Goal: Information Seeking & Learning: Learn about a topic

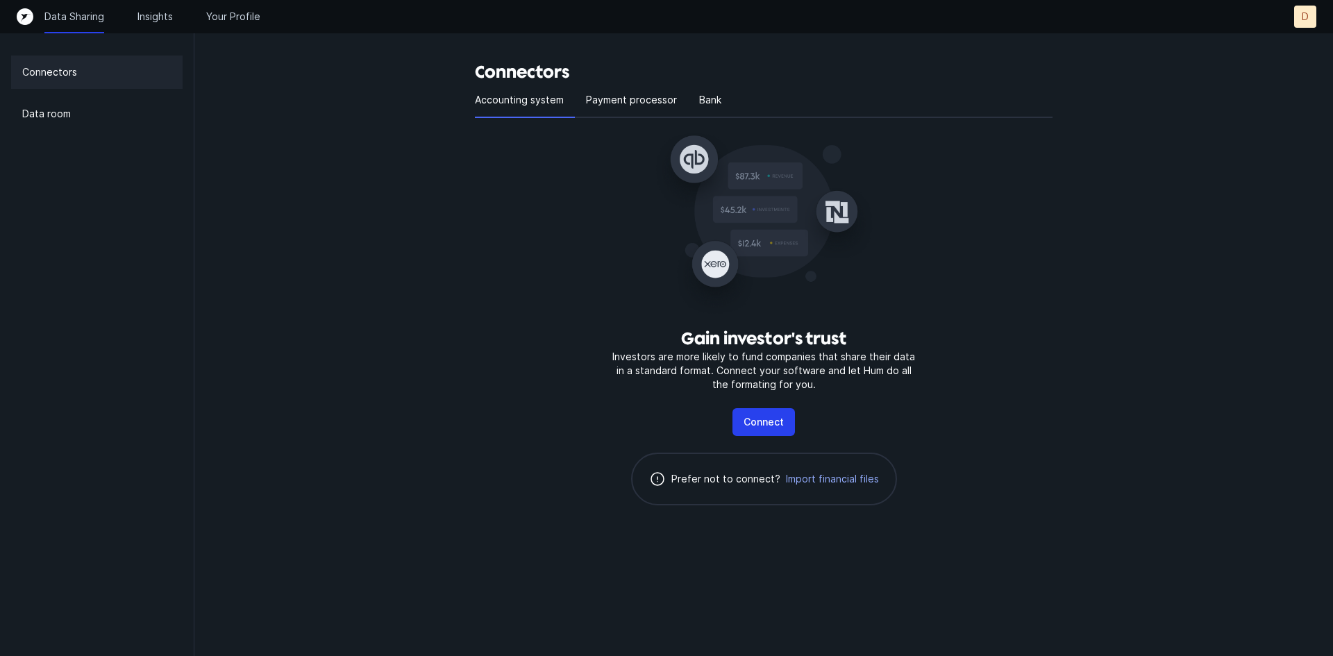
click at [84, 122] on div "Data room" at bounding box center [97, 113] width 172 height 33
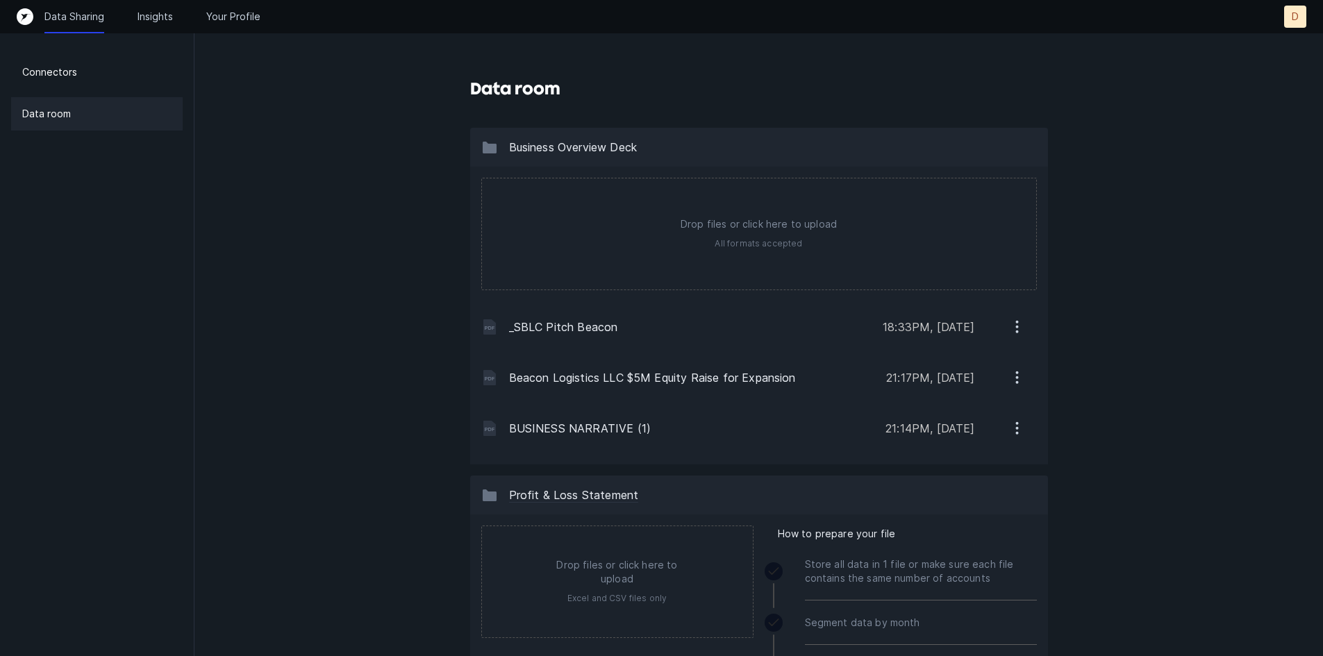
click at [151, 14] on p "Insights" at bounding box center [155, 17] width 35 height 14
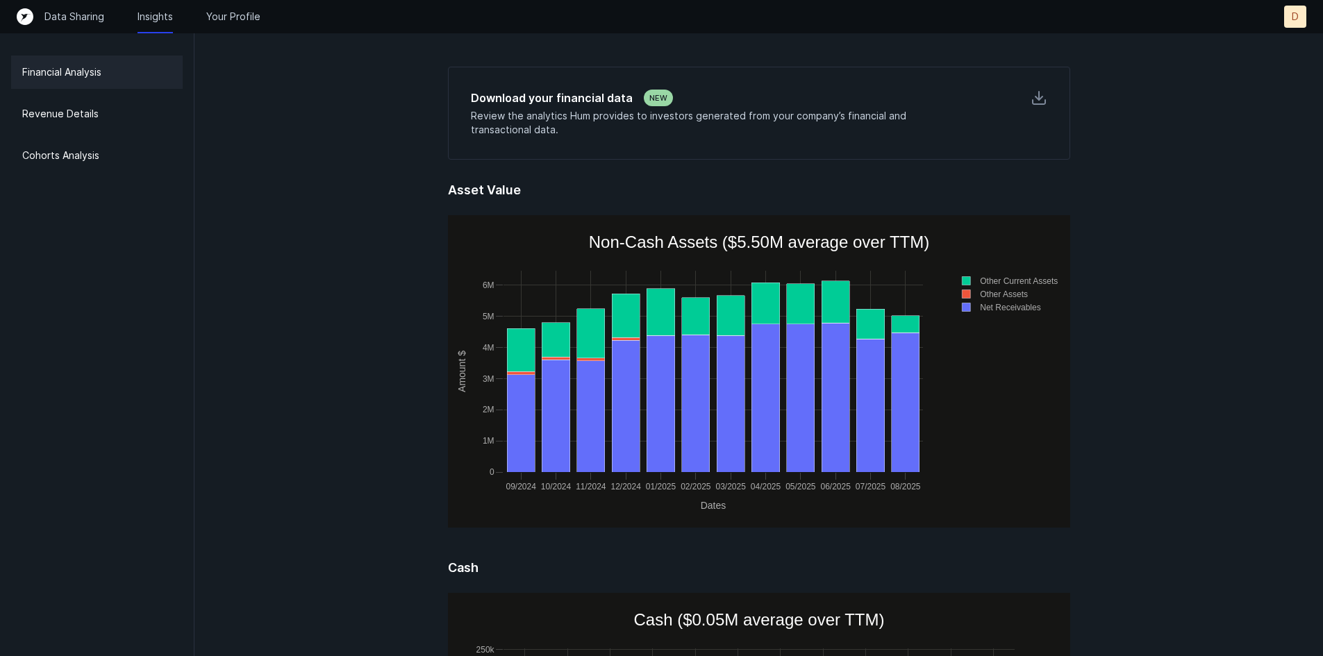
click at [105, 106] on div "Revenue Details" at bounding box center [97, 113] width 172 height 33
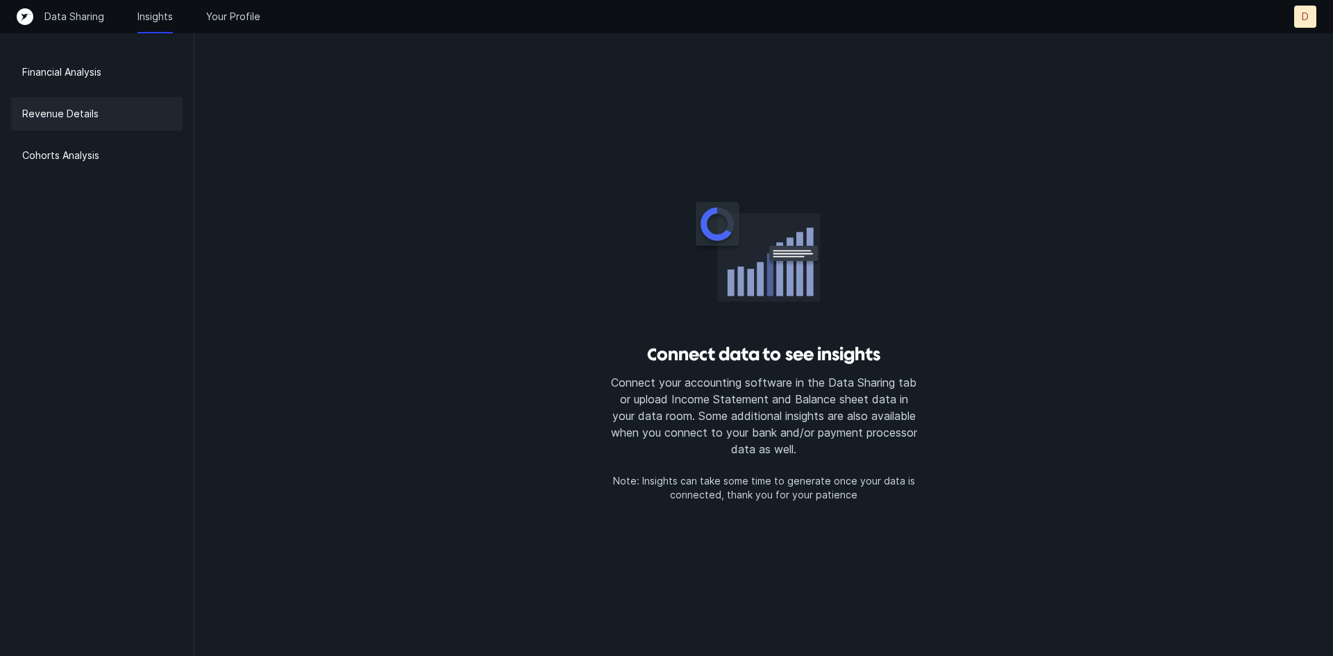
click at [117, 67] on div "Financial Analysis" at bounding box center [97, 72] width 172 height 33
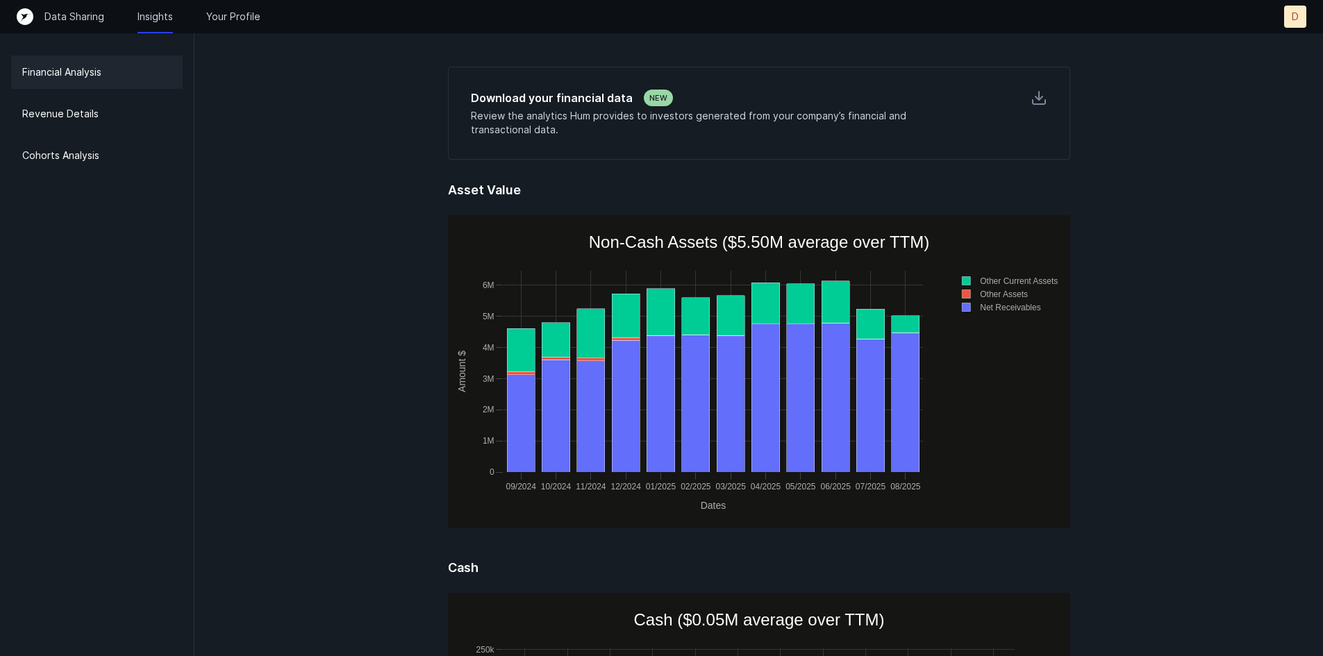
click at [1041, 99] on icon at bounding box center [1039, 98] width 17 height 17
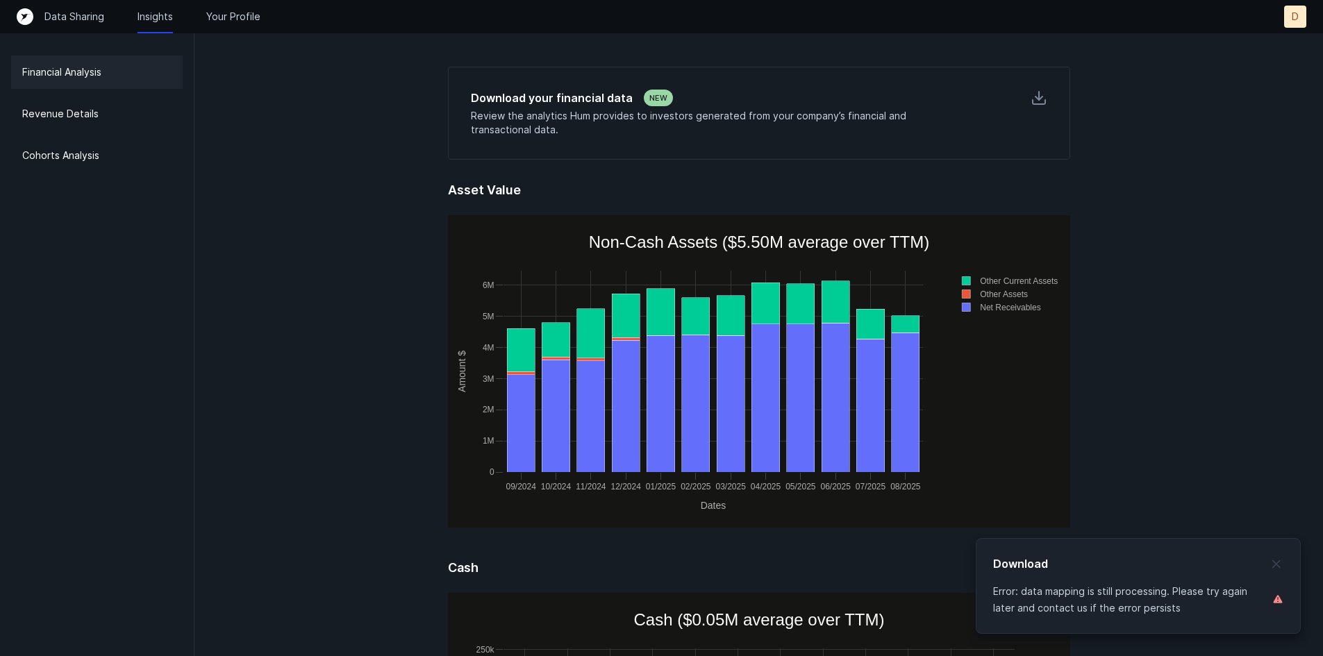
click at [209, 18] on p "Your Profile" at bounding box center [233, 17] width 54 height 14
